Goal: Find contact information: Find contact information

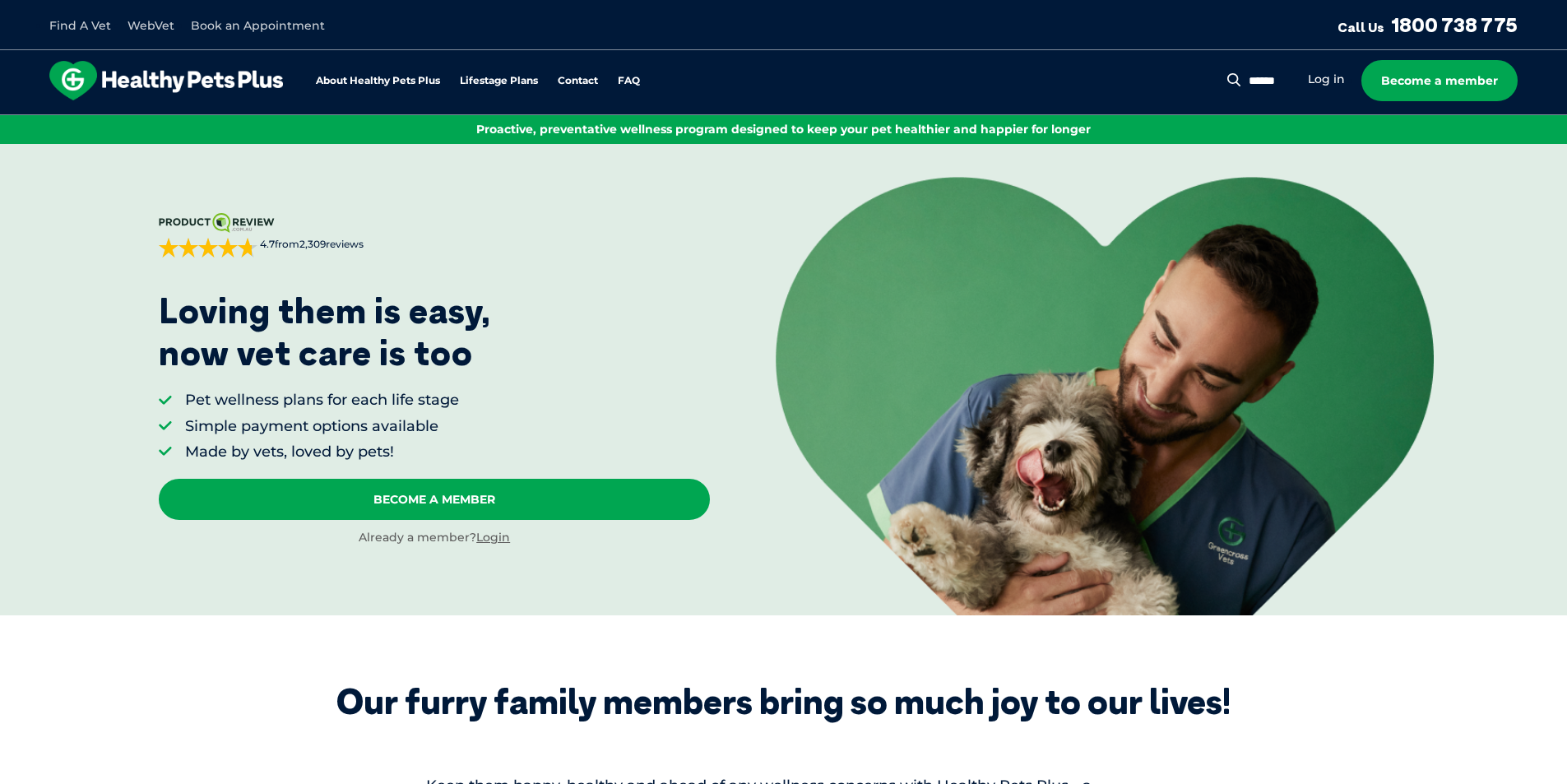
drag, startPoint x: 1527, startPoint y: 25, endPoint x: 1399, endPoint y: 31, distance: 128.1
click at [1399, 31] on div "Find A Vet WebVet Book an Appointment Call Us [PHONE_NUMBER]" at bounding box center [784, 25] width 1567 height 50
copy link "1800 738 775"
click at [1539, 33] on div "Find A Vet WebVet Book an Appointment Call Us [PHONE_NUMBER]" at bounding box center [784, 25] width 1567 height 50
drag, startPoint x: 1527, startPoint y: 24, endPoint x: 1396, endPoint y: 33, distance: 131.3
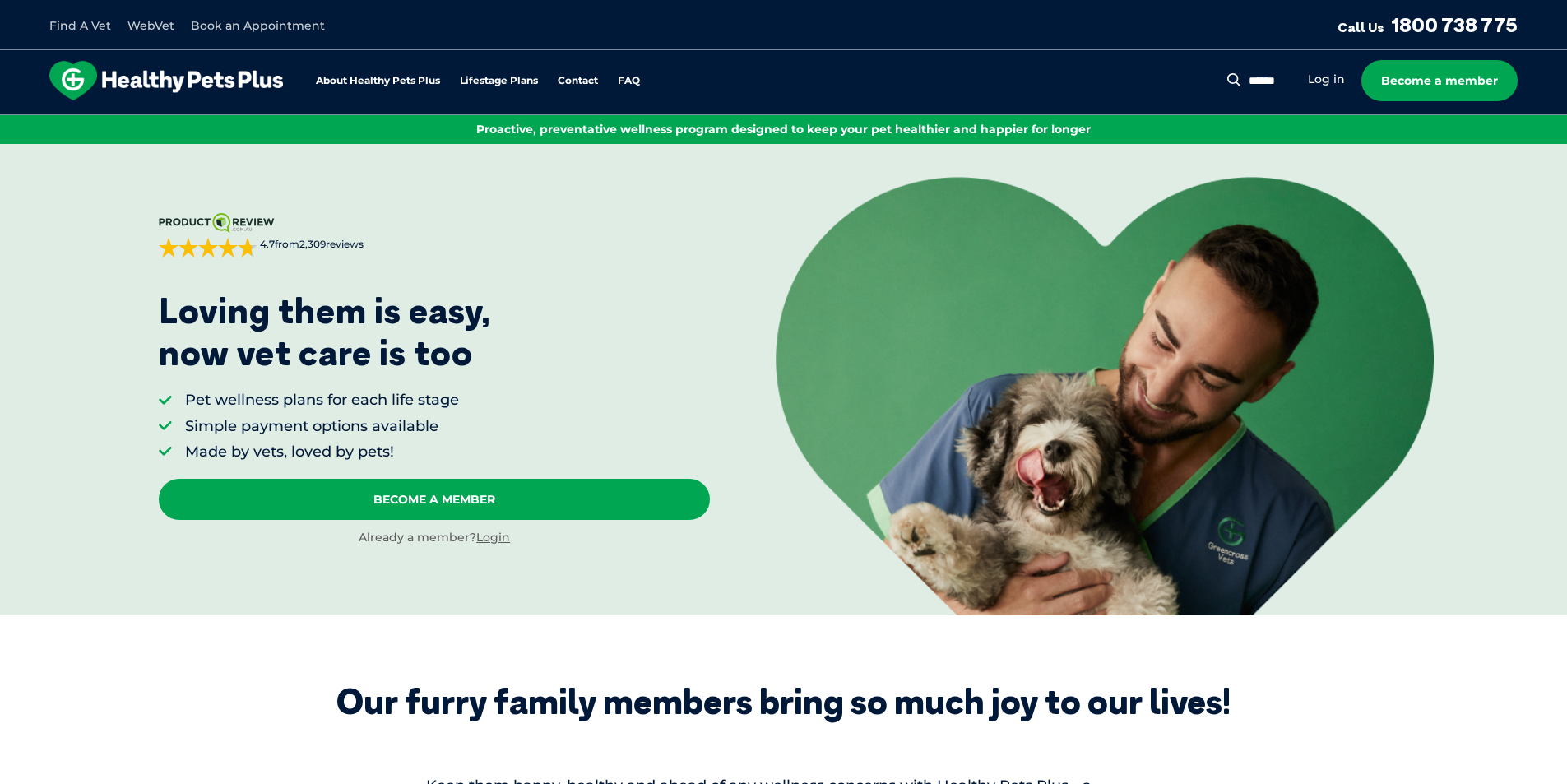
click at [1396, 33] on div "Find A Vet WebVet Book an Appointment Call Us [PHONE_NUMBER]" at bounding box center [784, 25] width 1567 height 50
copy link "1800 738 775"
